Goal: Download file/media

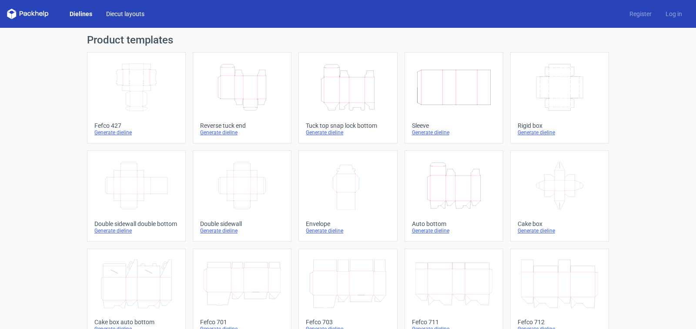
click at [129, 14] on link "Diecut layouts" at bounding box center [125, 14] width 52 height 9
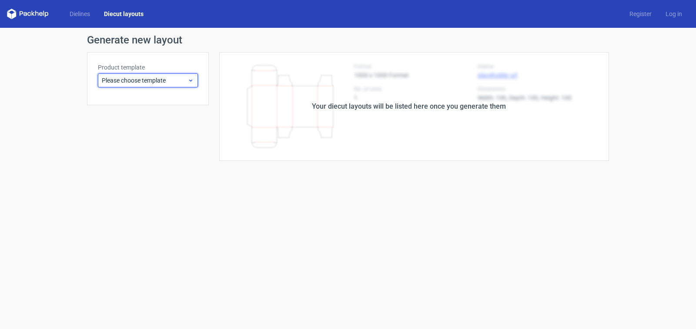
click at [146, 84] on span "Please choose template" at bounding box center [145, 80] width 86 height 9
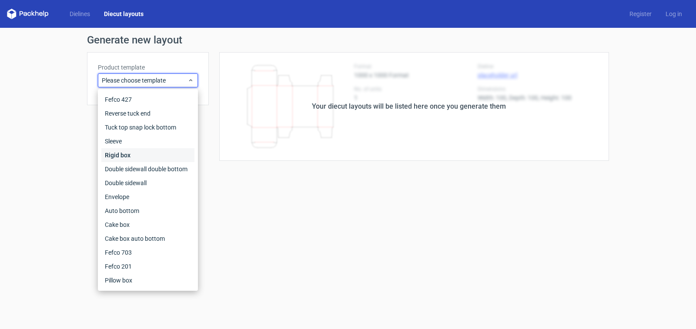
click at [125, 152] on div "Rigid box" at bounding box center [147, 155] width 93 height 14
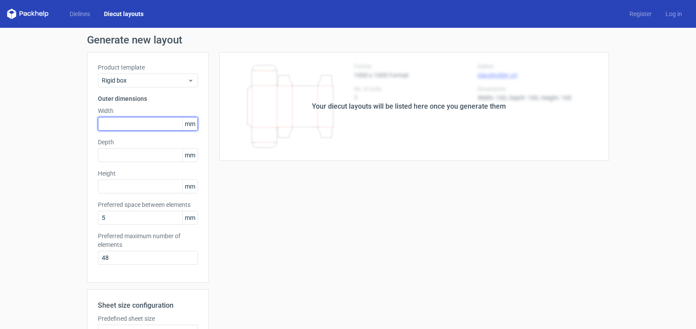
click at [113, 121] on input "text" at bounding box center [148, 124] width 100 height 14
type input "280"
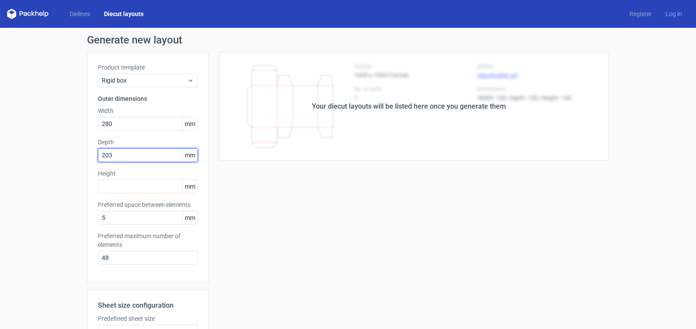
type input "203"
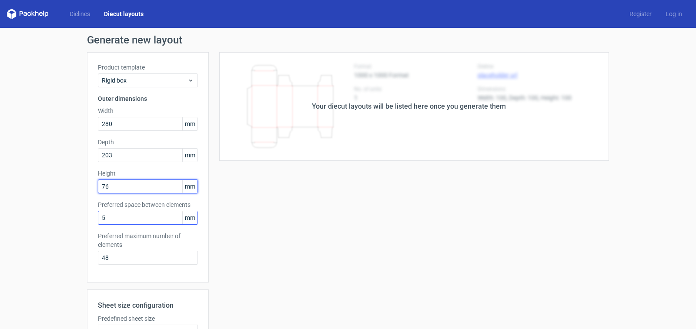
type input "76"
click at [158, 220] on input "5" at bounding box center [148, 218] width 100 height 14
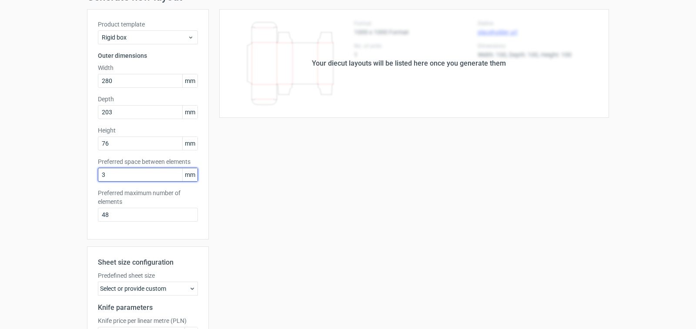
scroll to position [44, 0]
type input "3"
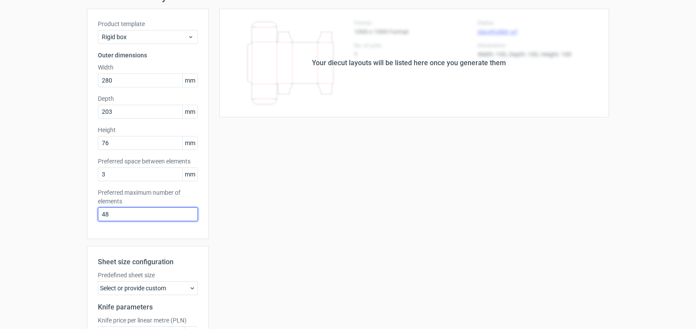
drag, startPoint x: 107, startPoint y: 215, endPoint x: 9, endPoint y: 211, distance: 98.0
click at [9, 211] on div "Generate new layout Product template Rigid box Outer dimensions Width 280 mm De…" at bounding box center [348, 204] width 696 height 441
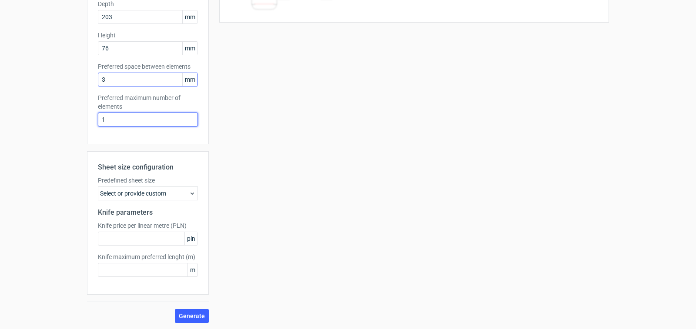
scroll to position [139, 0]
type input "1"
click at [188, 319] on button "Generate" at bounding box center [192, 316] width 34 height 14
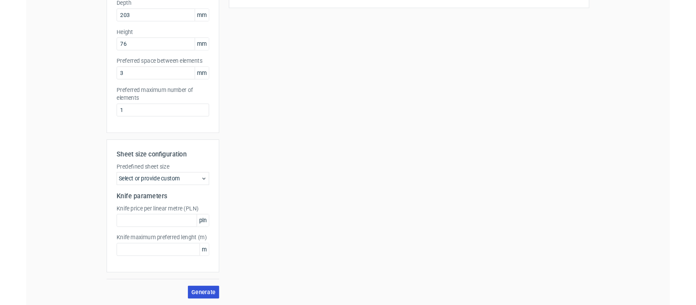
scroll to position [0, 0]
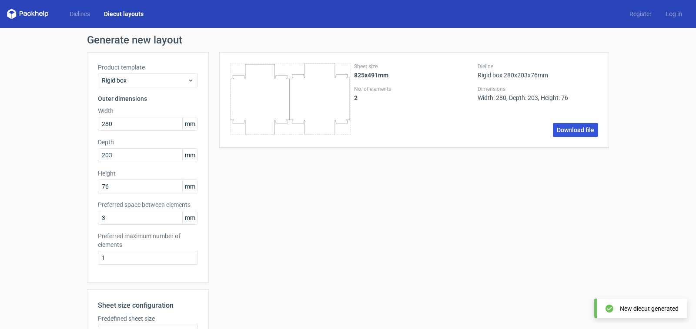
click at [568, 131] on link "Download file" at bounding box center [575, 130] width 45 height 14
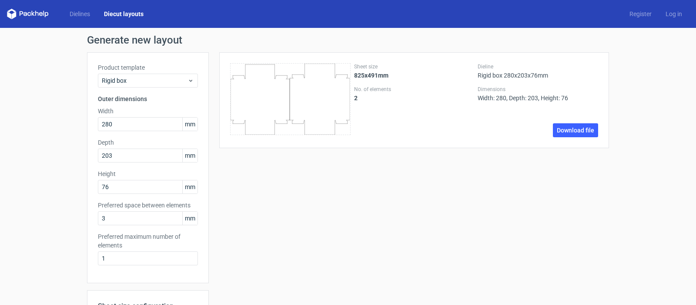
drag, startPoint x: 254, startPoint y: 170, endPoint x: 369, endPoint y: 210, distance: 121.9
click at [255, 171] on div "Sheet size 825x491mm No. of elements 2 Dieline Rigid box 280x203x76mm Dimension…" at bounding box center [409, 256] width 400 height 409
click at [565, 128] on link "Download file" at bounding box center [575, 130] width 45 height 14
